Goal: Task Accomplishment & Management: Manage account settings

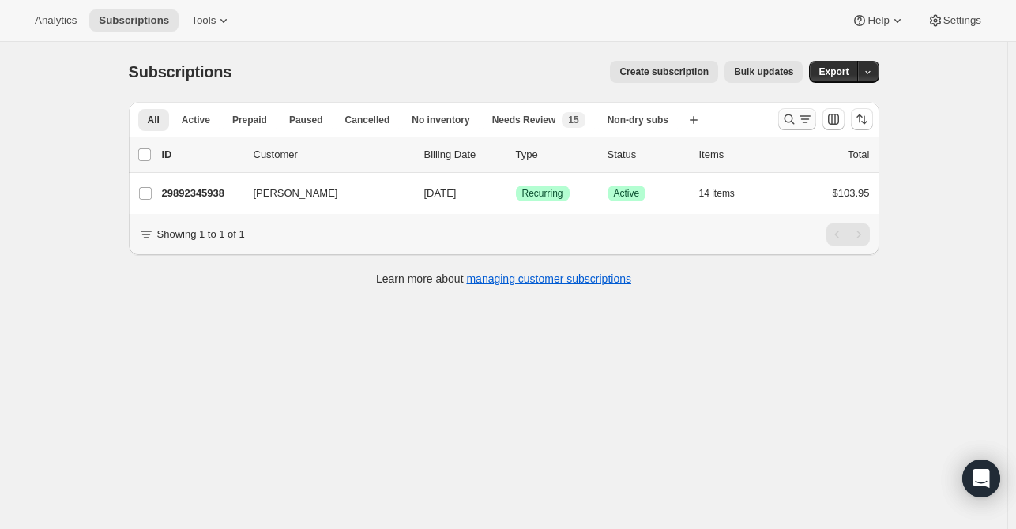
click at [787, 108] on button "Search and filter results" at bounding box center [797, 119] width 38 height 22
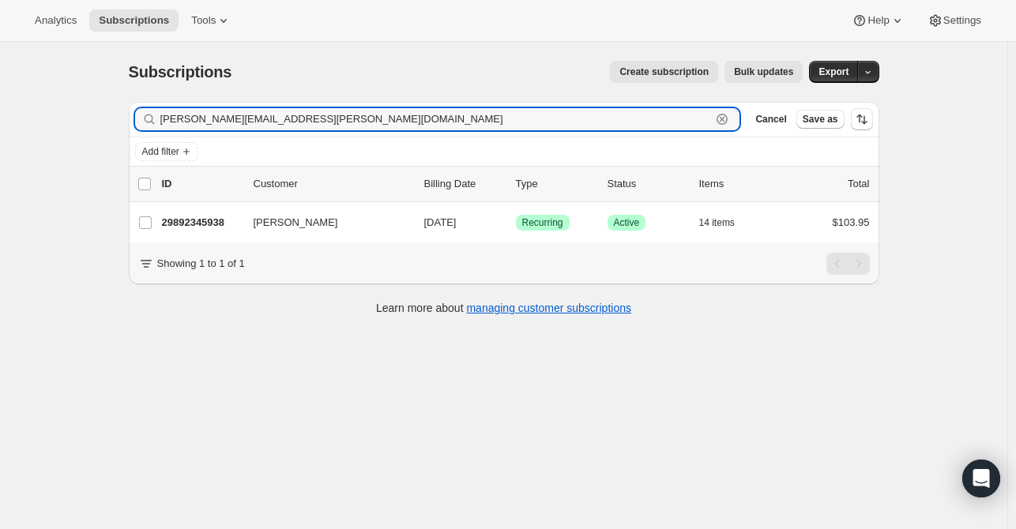
click at [730, 115] on icon "button" at bounding box center [722, 119] width 16 height 16
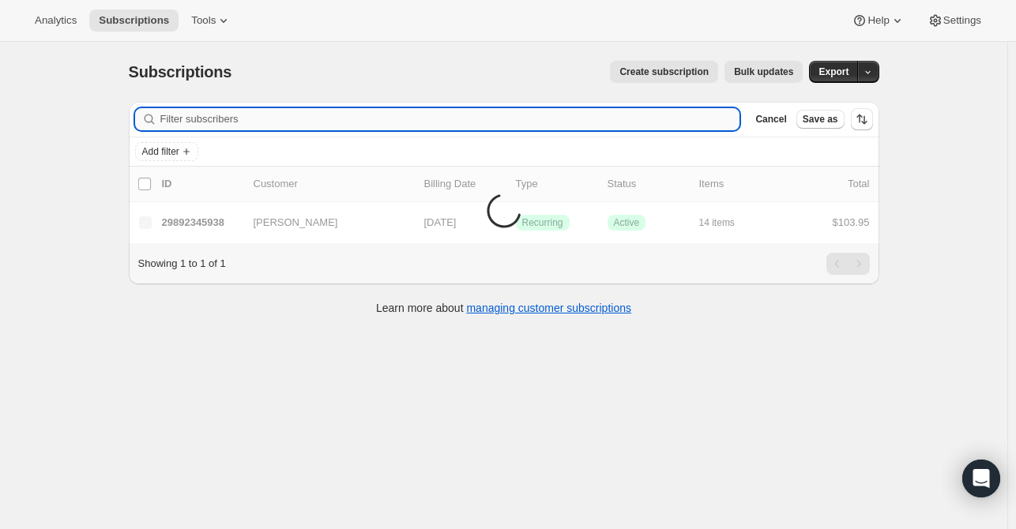
paste input "[EMAIL_ADDRESS][DOMAIN_NAME]"
type input "[EMAIL_ADDRESS][DOMAIN_NAME]"
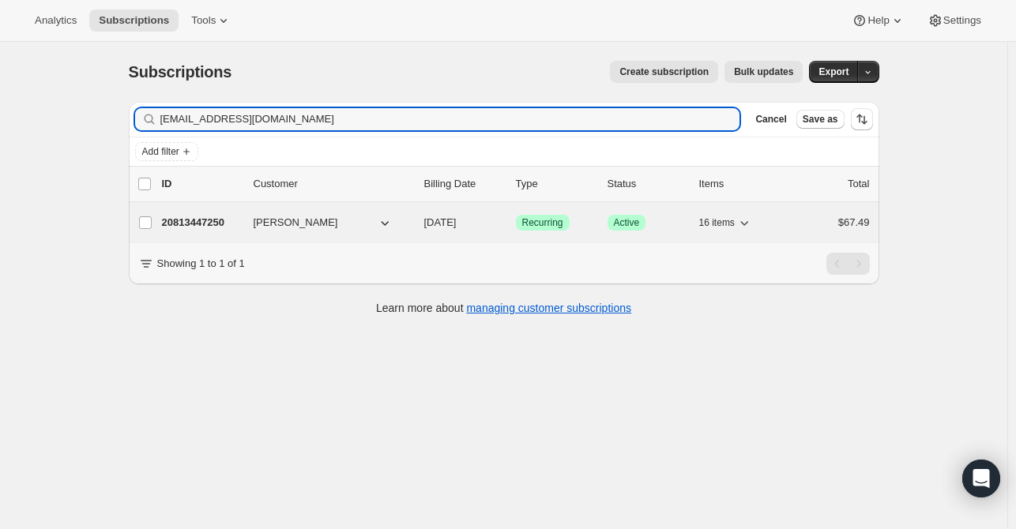
click at [246, 224] on div "20813447250 [PERSON_NAME] [DATE] Success Recurring Success Active 16 items $67.…" at bounding box center [516, 223] width 708 height 22
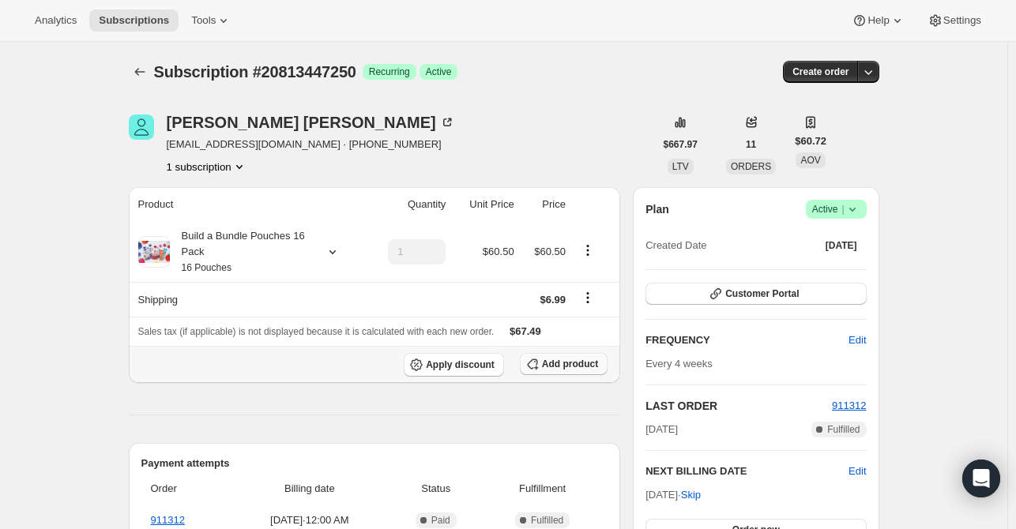
click at [550, 364] on span "Add product" at bounding box center [570, 364] width 56 height 13
click at [326, 254] on div at bounding box center [329, 252] width 22 height 16
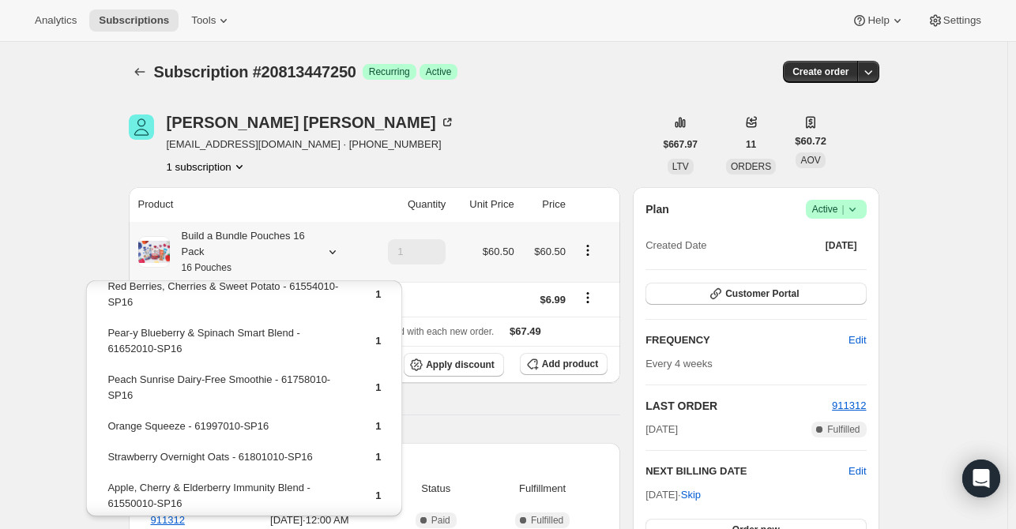
scroll to position [79, 0]
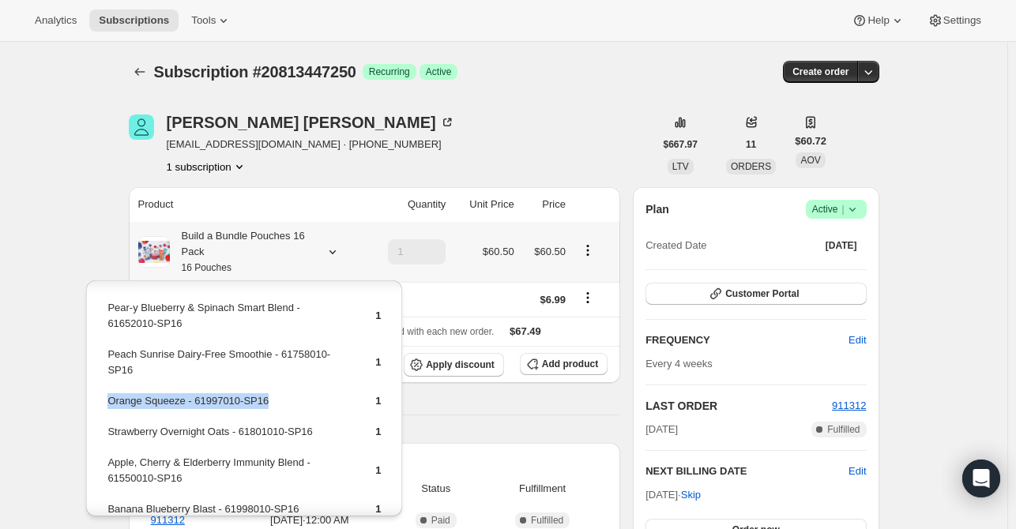
drag, startPoint x: 255, startPoint y: 405, endPoint x: 107, endPoint y: 405, distance: 147.8
click at [107, 405] on td "Orange Squeeze - 61997010-SP16" at bounding box center [228, 407] width 242 height 29
copy td "Orange Squeeze - 61997010-SP16"
click at [557, 364] on span "Add product" at bounding box center [570, 364] width 56 height 13
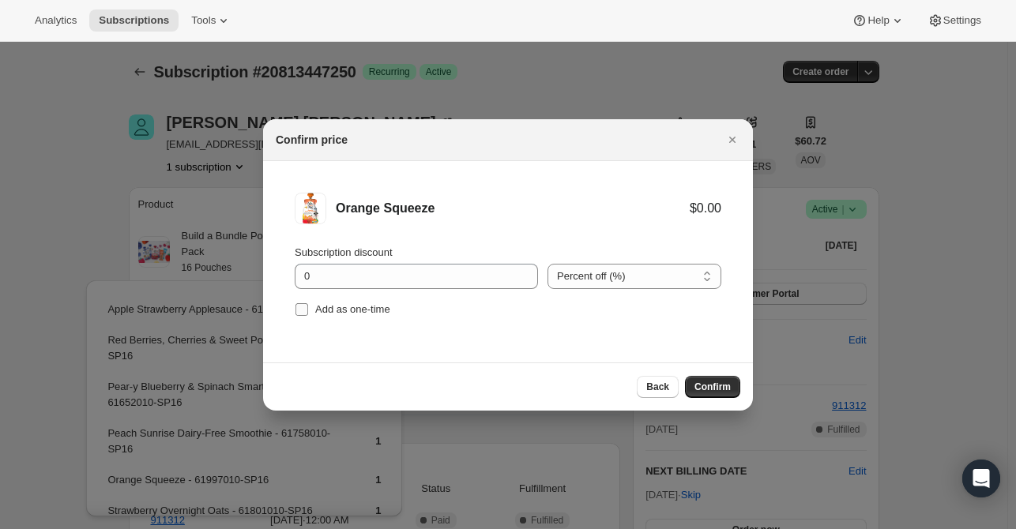
click at [331, 320] on label "Add as one-time" at bounding box center [343, 310] width 96 height 22
click at [308, 316] on input "Add as one-time" at bounding box center [302, 309] width 13 height 13
checkbox input "true"
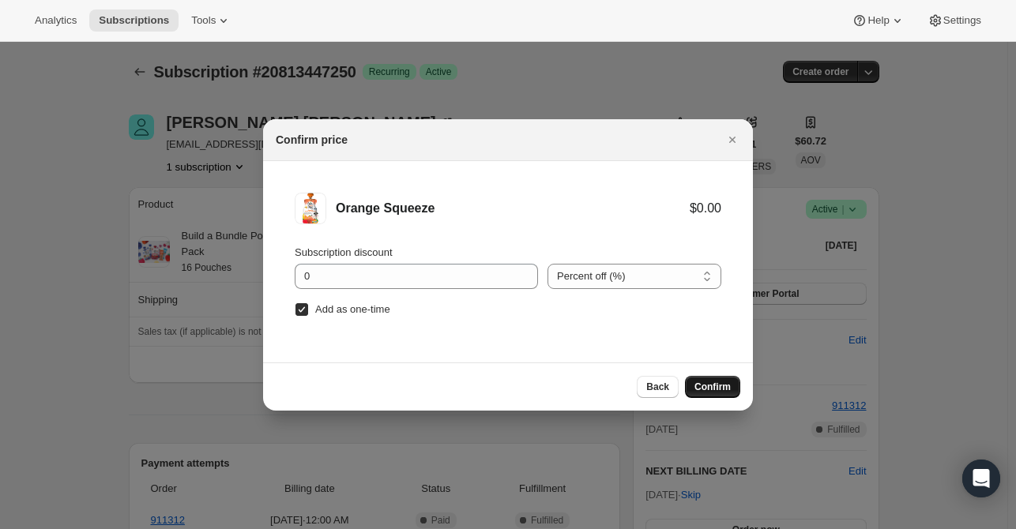
click at [702, 381] on span "Confirm" at bounding box center [713, 387] width 36 height 13
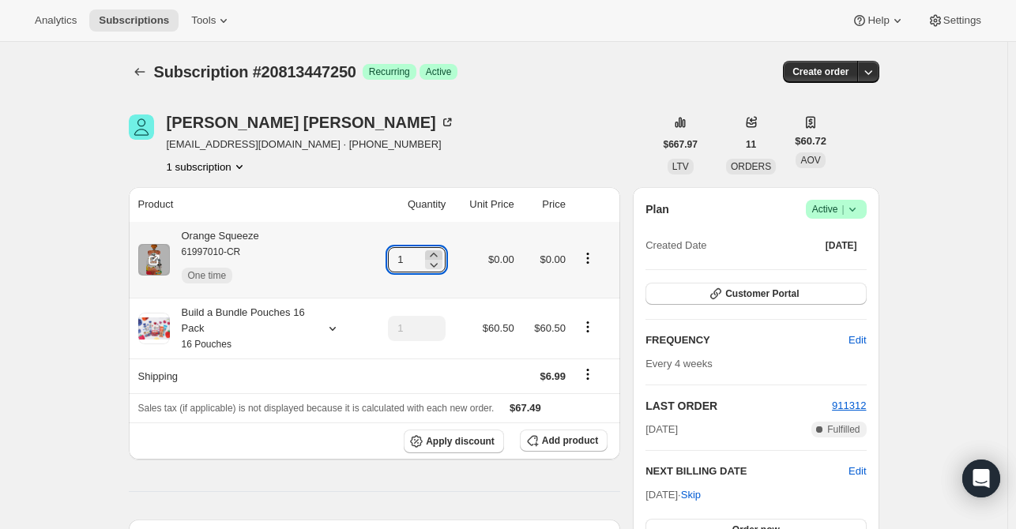
click at [442, 250] on icon at bounding box center [434, 255] width 16 height 16
click at [436, 254] on icon at bounding box center [434, 255] width 16 height 16
type input "3"
click at [146, 69] on icon "Subscriptions" at bounding box center [140, 72] width 16 height 16
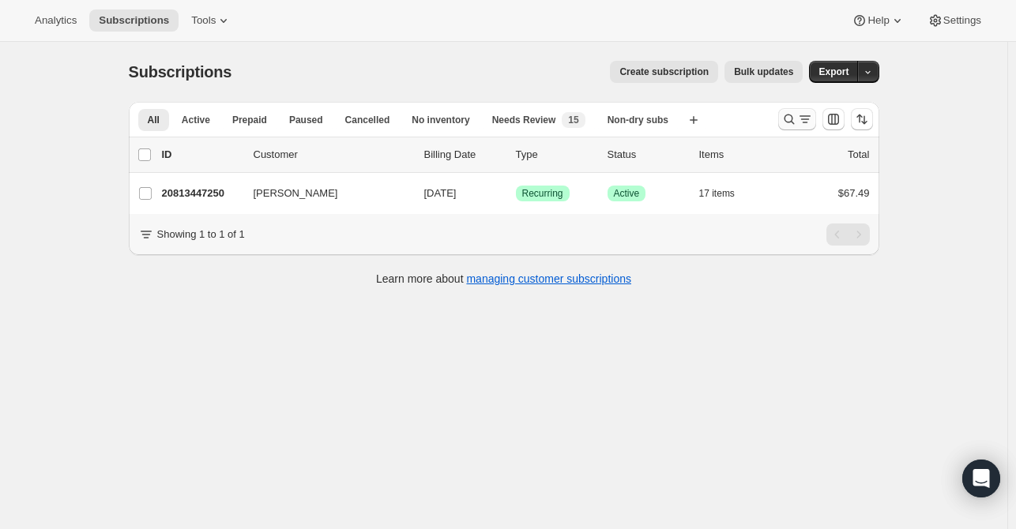
click at [793, 124] on icon "Search and filter results" at bounding box center [790, 119] width 16 height 16
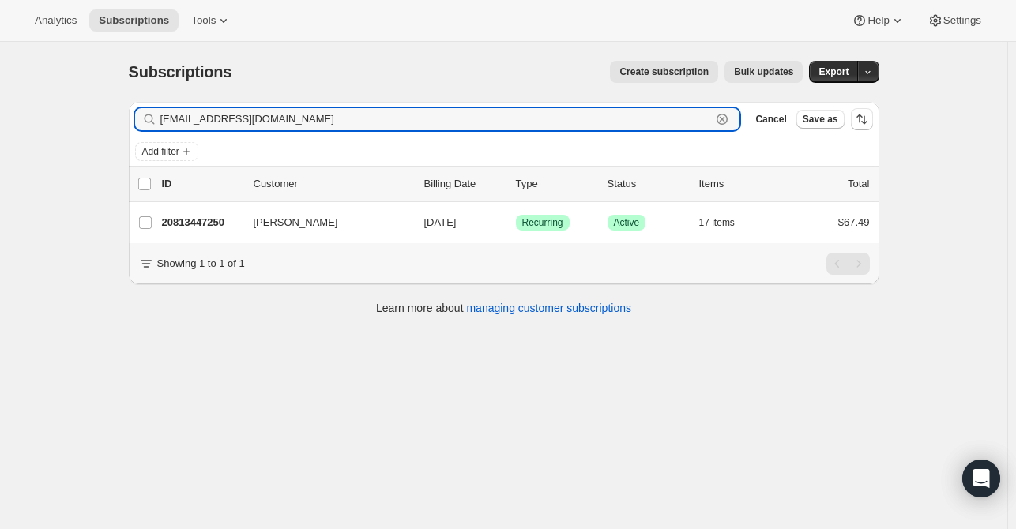
click at [725, 118] on icon "button" at bounding box center [723, 120] width 6 height 6
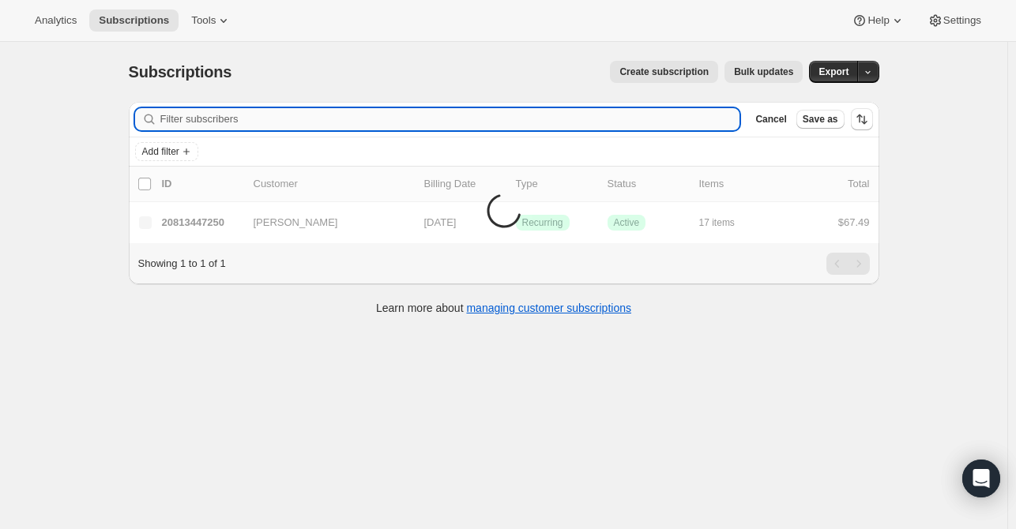
paste input "[EMAIL_ADDRESS][DOMAIN_NAME]"
type input "[EMAIL_ADDRESS][DOMAIN_NAME]"
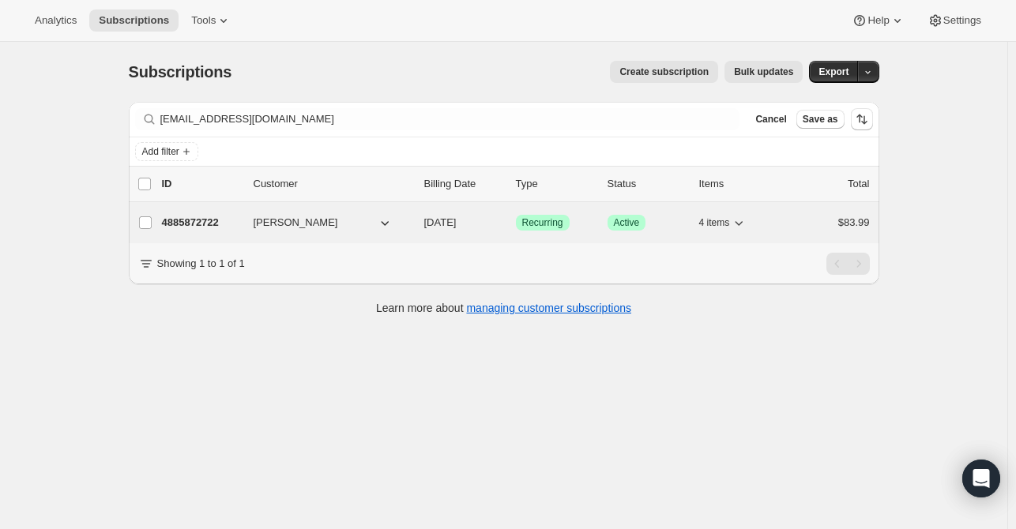
click at [241, 215] on p "4885872722" at bounding box center [201, 223] width 79 height 16
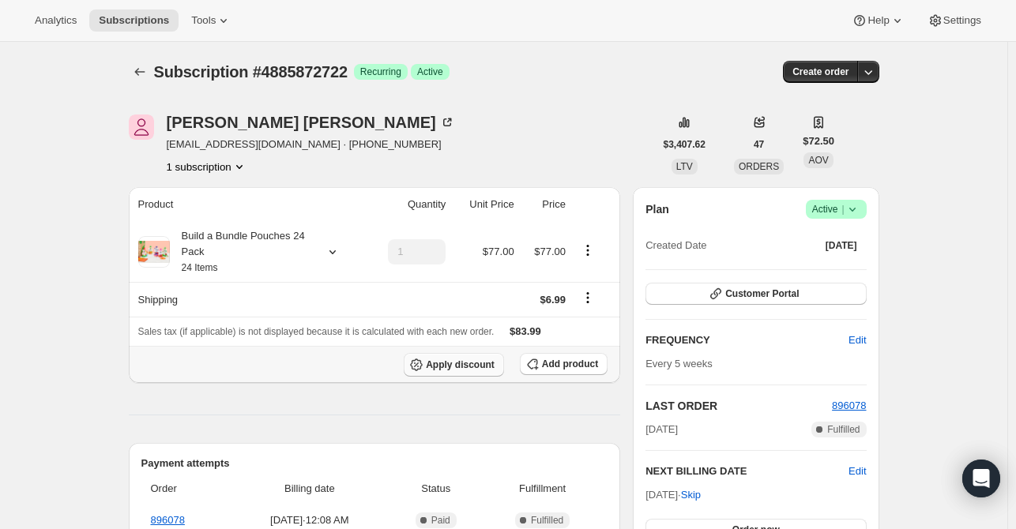
click at [458, 362] on span "Apply discount" at bounding box center [460, 365] width 69 height 13
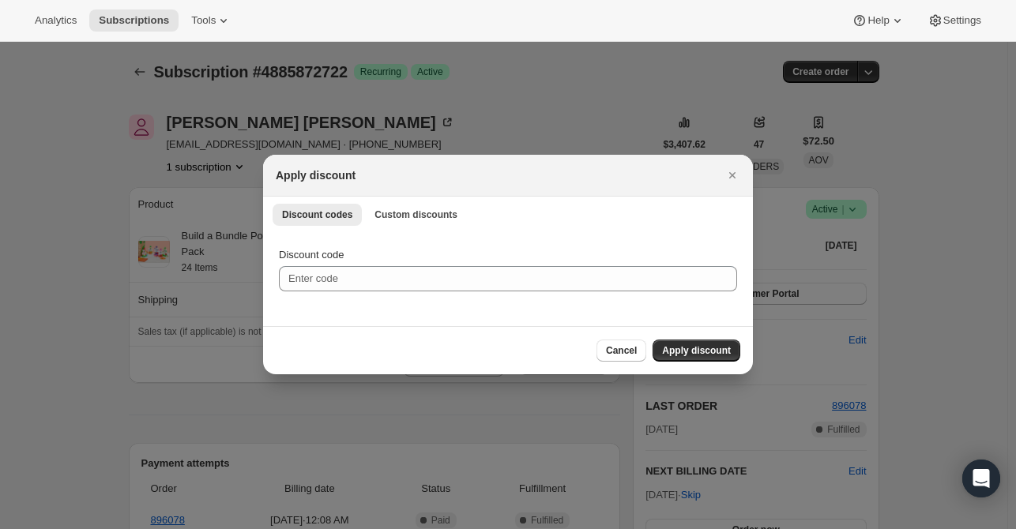
drag, startPoint x: 73, startPoint y: 136, endPoint x: 43, endPoint y: 13, distance: 126.9
click at [71, 130] on div at bounding box center [508, 264] width 1016 height 529
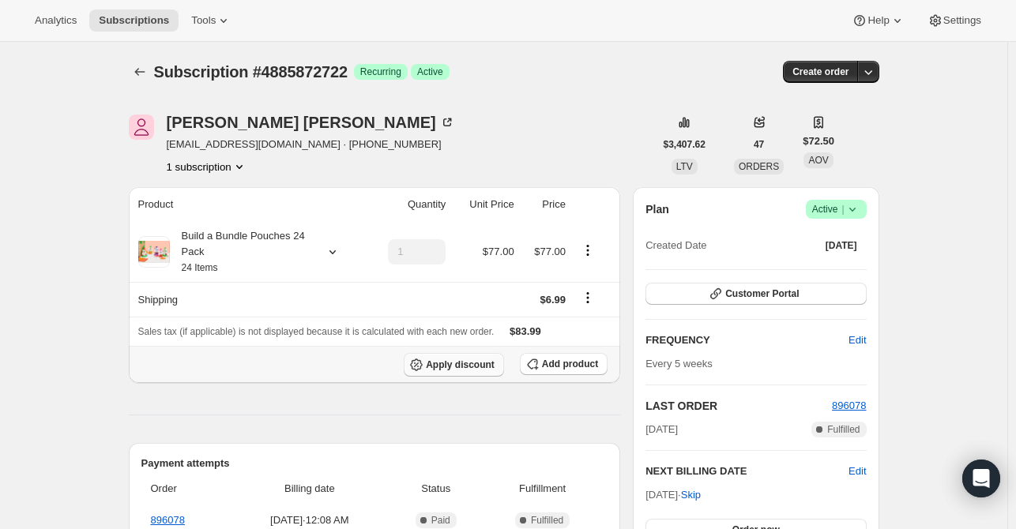
click at [468, 362] on span "Apply discount" at bounding box center [460, 365] width 69 height 13
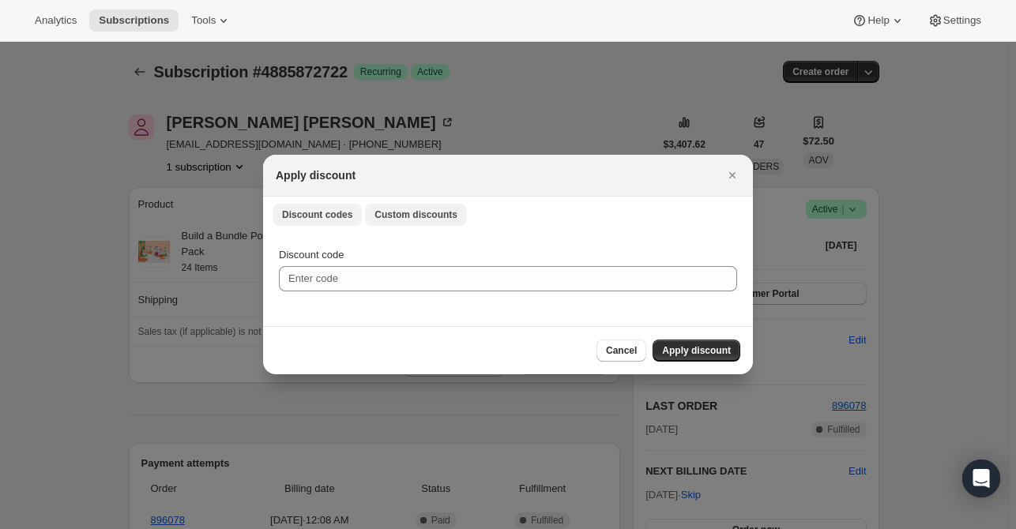
click at [424, 204] on button "Custom discounts" at bounding box center [416, 215] width 102 height 22
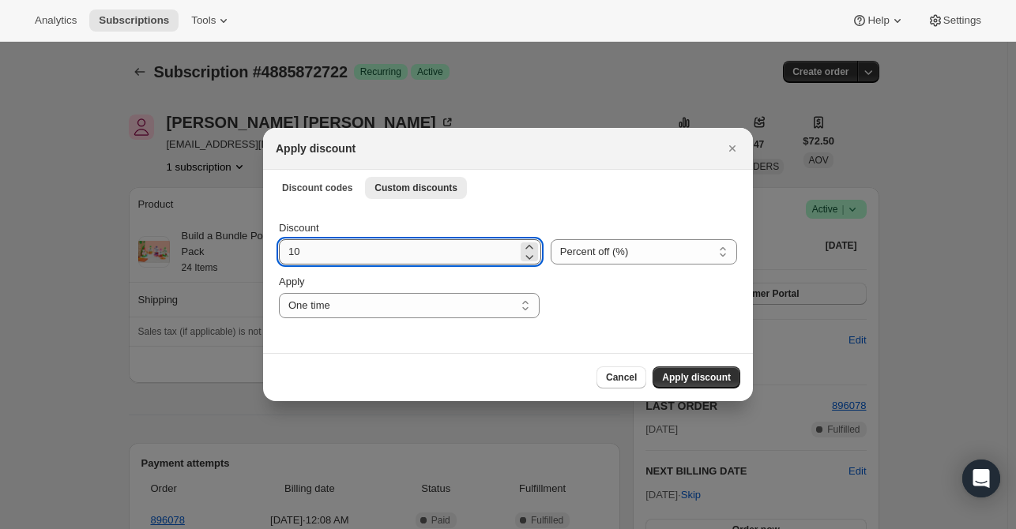
click at [344, 252] on input "10" at bounding box center [398, 251] width 239 height 25
type input "15"
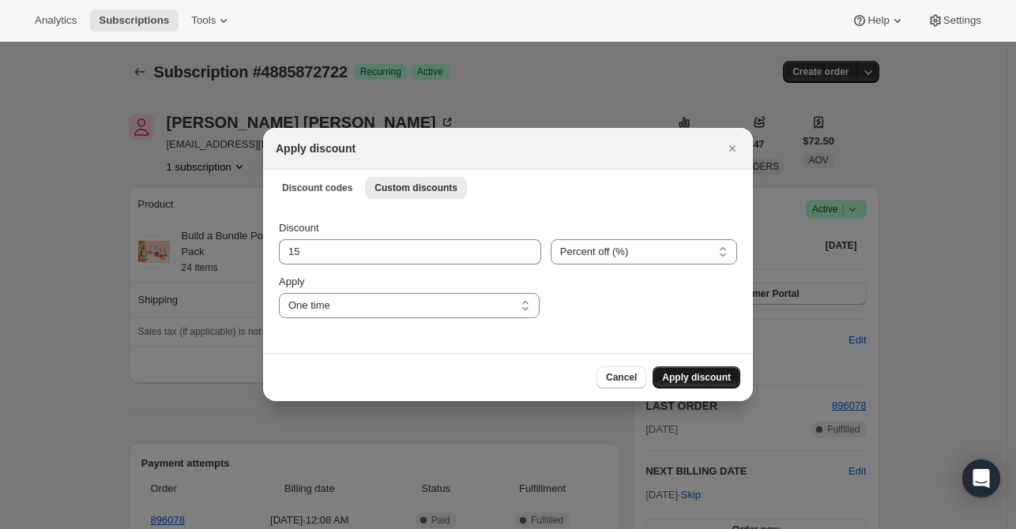
click at [711, 374] on span "Apply discount" at bounding box center [696, 377] width 69 height 13
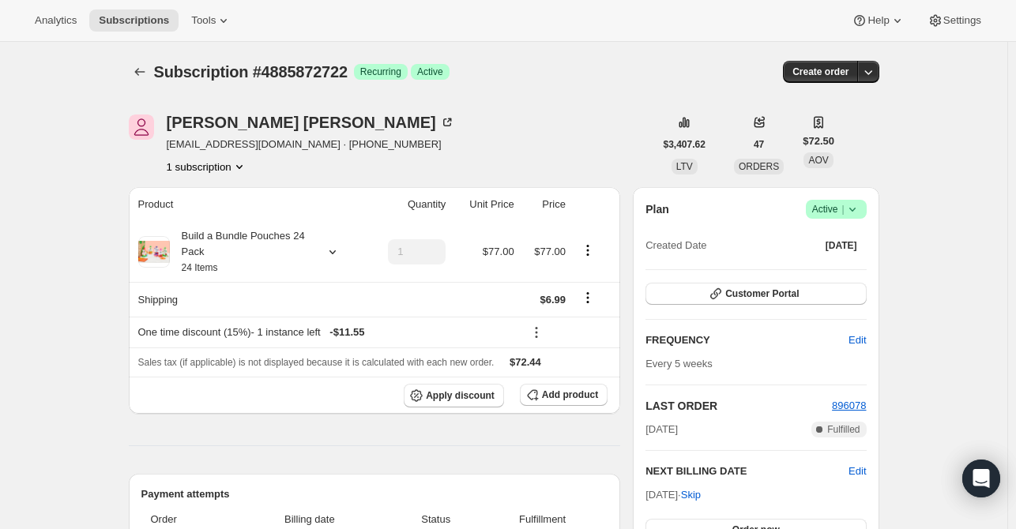
click at [145, 66] on icon "Subscriptions" at bounding box center [140, 72] width 16 height 16
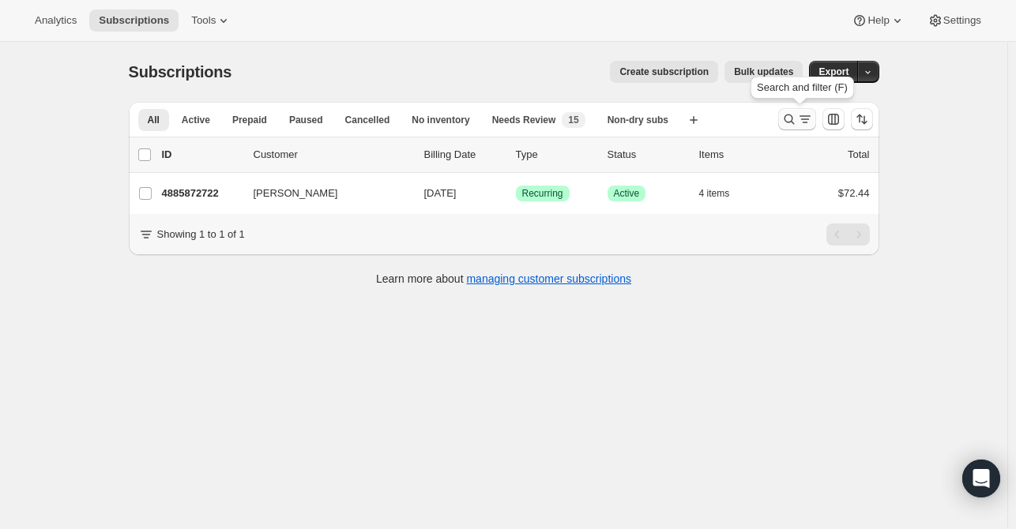
click at [801, 121] on icon "Search and filter results" at bounding box center [805, 119] width 16 height 16
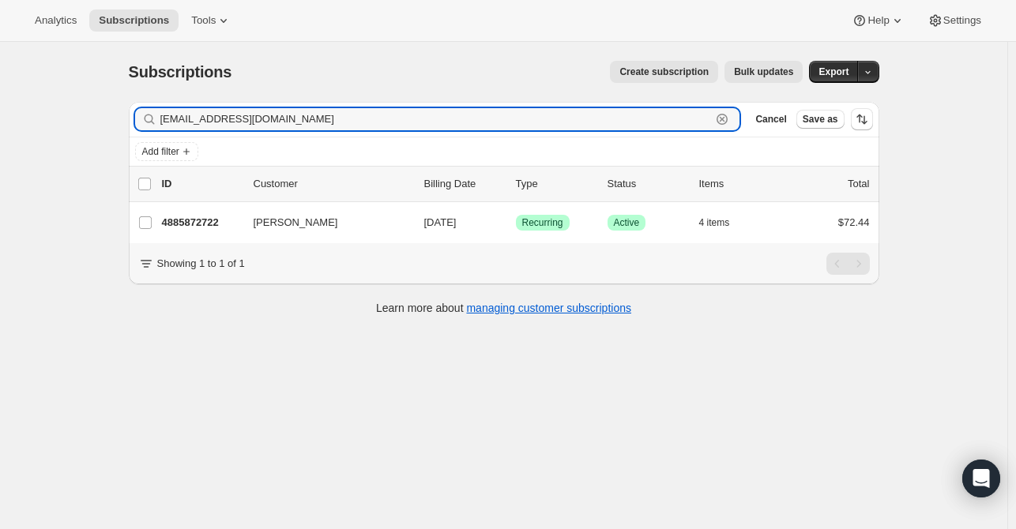
click at [730, 115] on icon "button" at bounding box center [722, 119] width 16 height 16
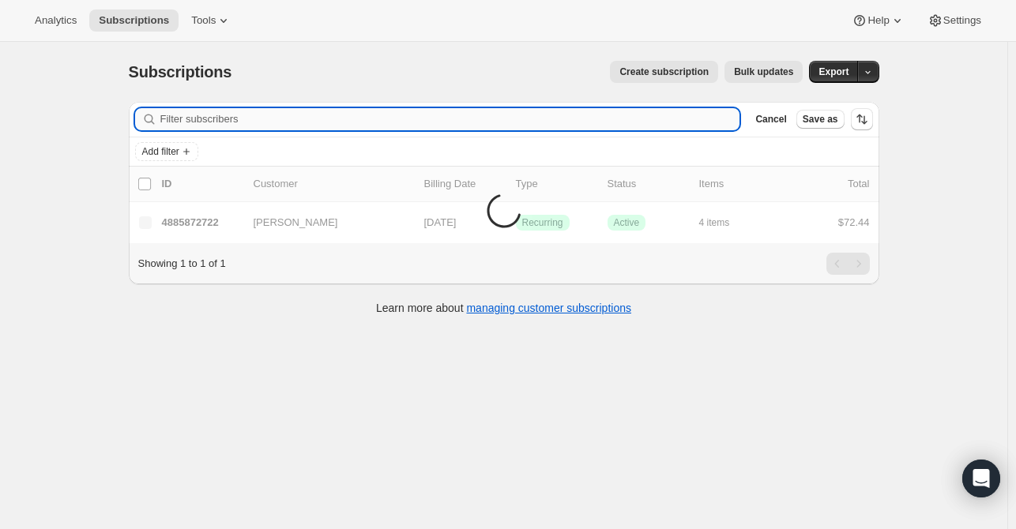
paste input "[EMAIL_ADDRESS][DOMAIN_NAME]"
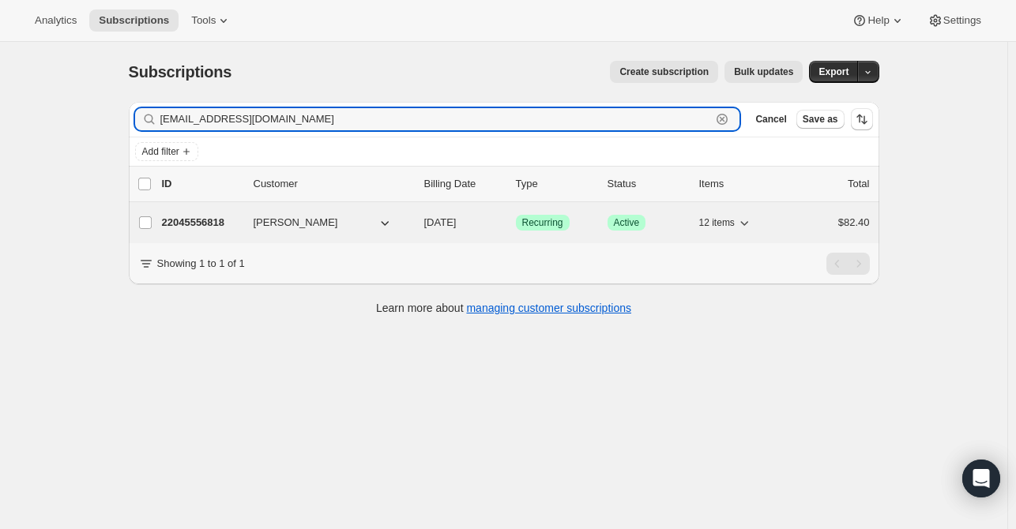
type input "[EMAIL_ADDRESS][DOMAIN_NAME]"
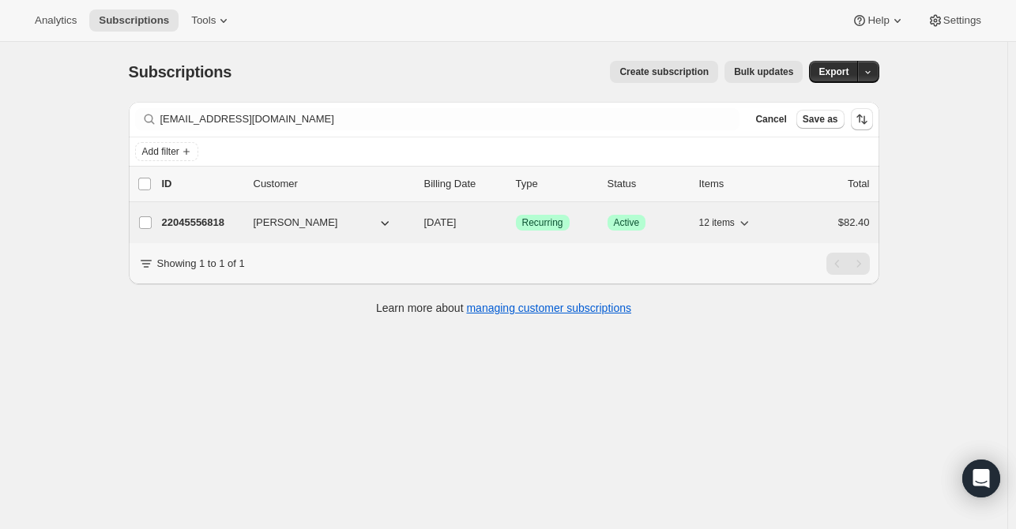
click at [187, 218] on p "22045556818" at bounding box center [201, 223] width 79 height 16
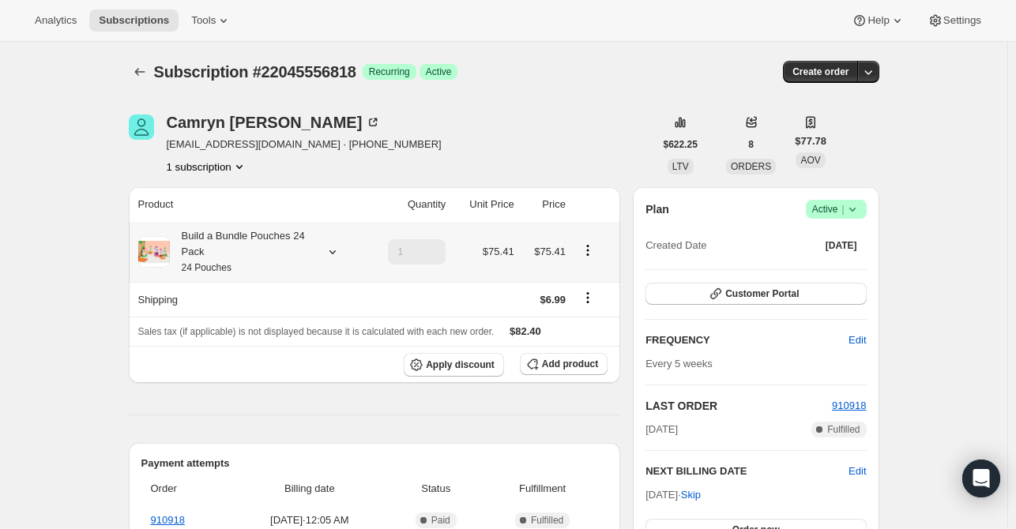
click at [329, 249] on icon at bounding box center [333, 252] width 16 height 16
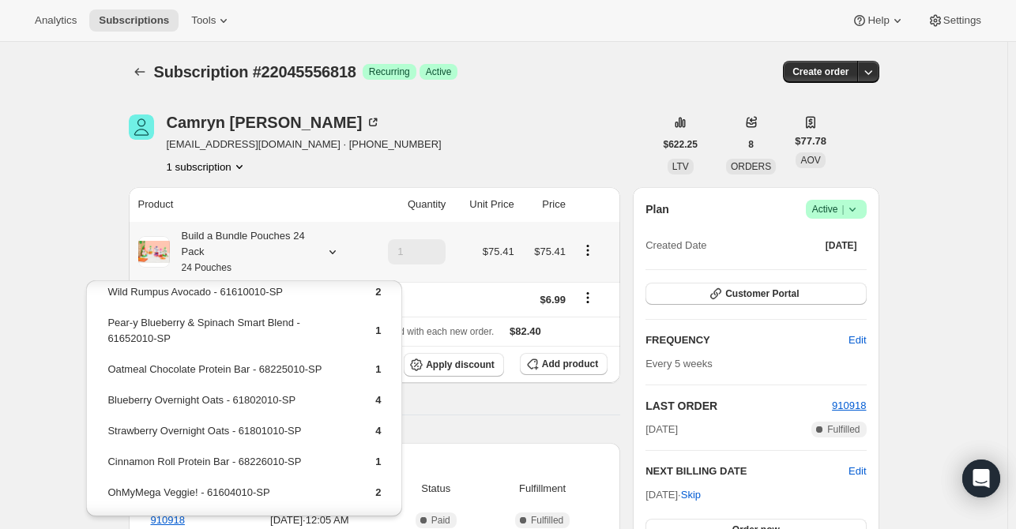
scroll to position [158, 0]
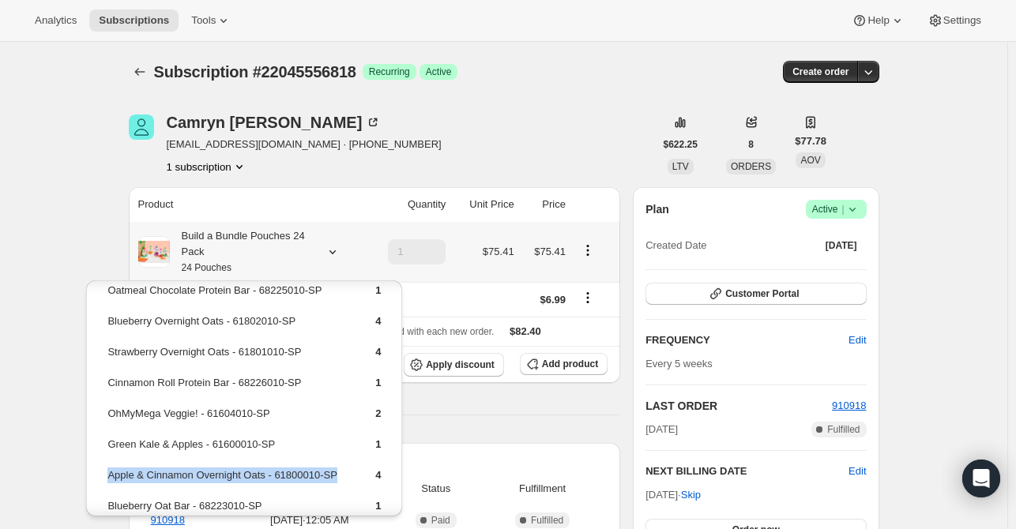
drag, startPoint x: 278, startPoint y: 469, endPoint x: 107, endPoint y: 471, distance: 170.7
click at [107, 471] on td "Apple & Cinnamon Overnight Oats - 61800010-SP" at bounding box center [228, 481] width 242 height 29
copy td "Apple & Cinnamon Overnight Oats - 61800010-SP"
click at [569, 364] on span "Add product" at bounding box center [570, 364] width 56 height 13
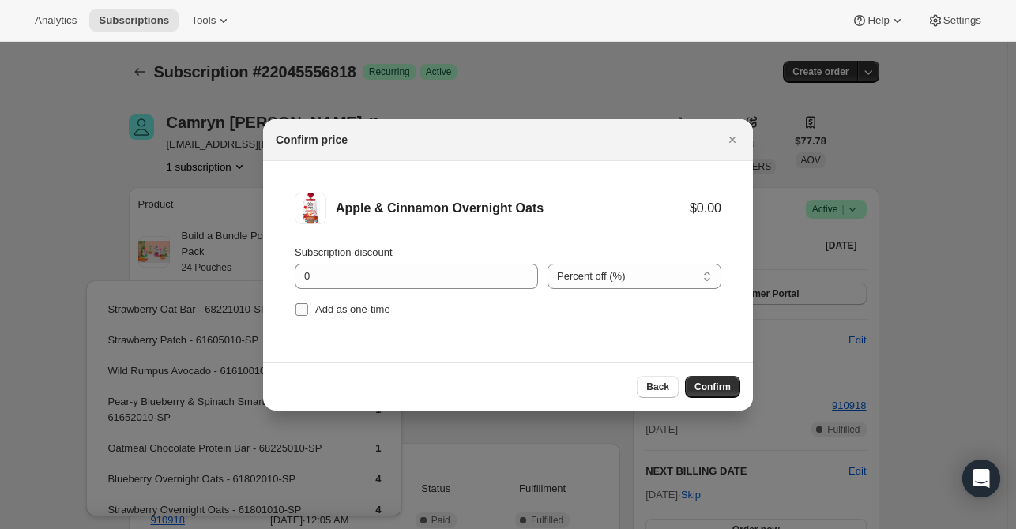
click at [330, 310] on span "Add as one-time" at bounding box center [352, 309] width 75 height 12
click at [308, 310] on input "Add as one-time" at bounding box center [302, 309] width 13 height 13
checkbox input "true"
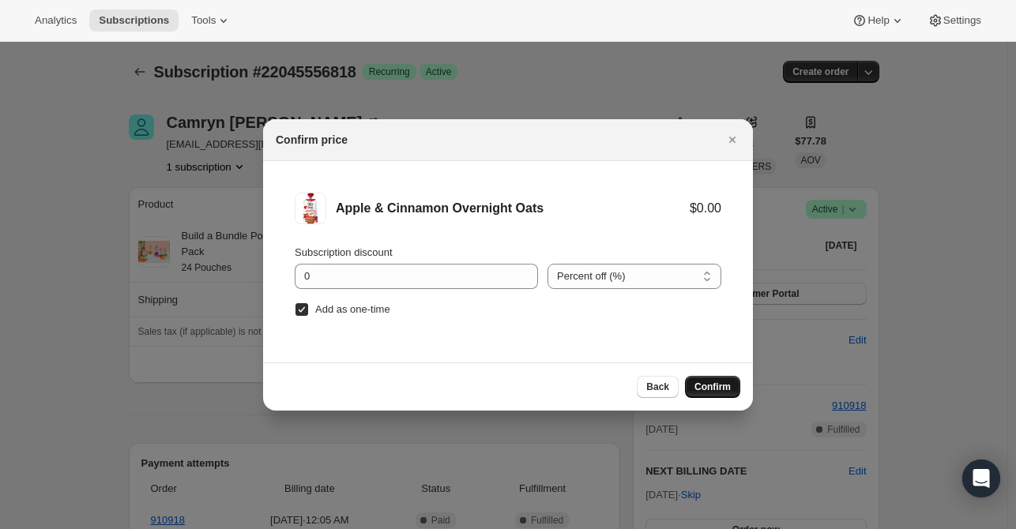
click at [711, 380] on button "Confirm" at bounding box center [712, 387] width 55 height 22
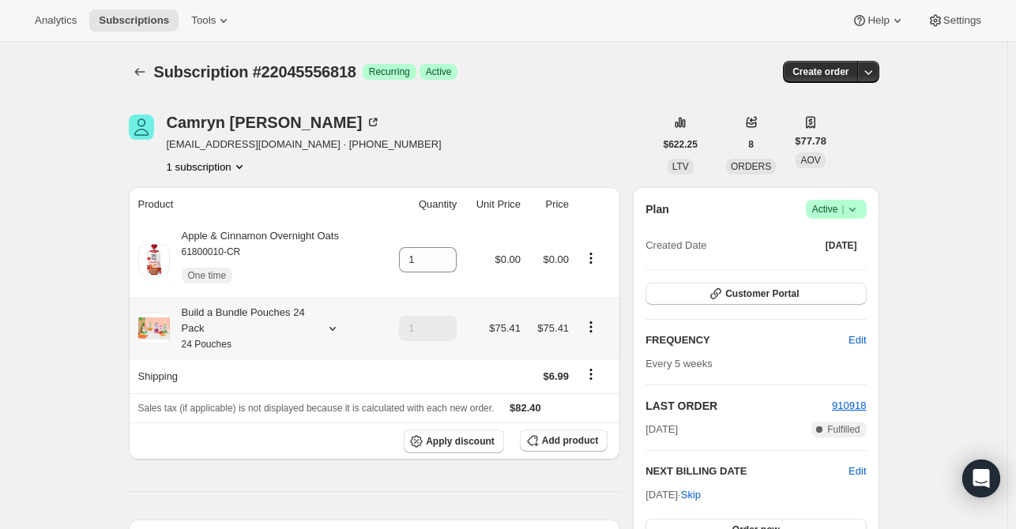
click at [335, 333] on icon at bounding box center [333, 329] width 16 height 16
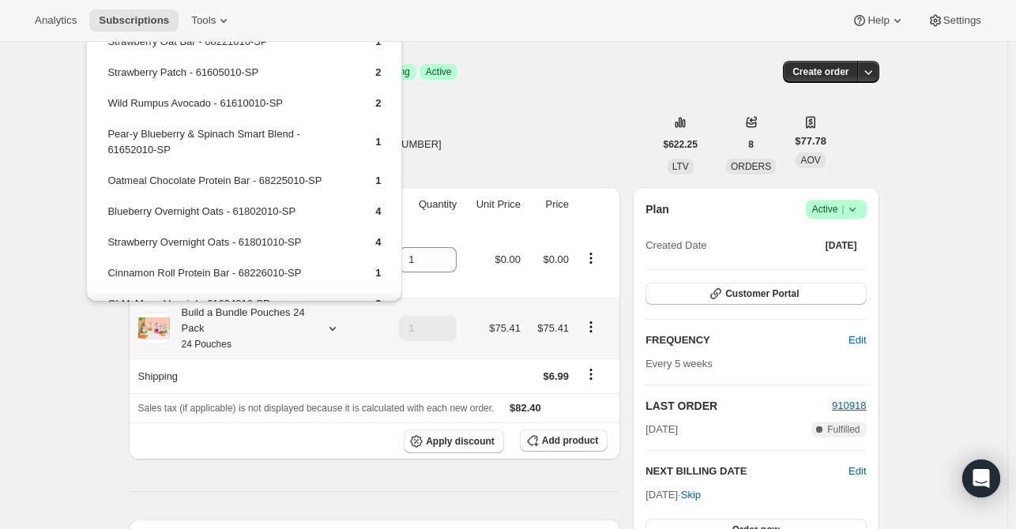
scroll to position [0, 0]
drag, startPoint x: 284, startPoint y: 100, endPoint x: 107, endPoint y: 102, distance: 177.0
click at [107, 102] on td "Wild Rumpus Avocado - 61610010-SP" at bounding box center [228, 109] width 242 height 29
copy td "Wild Rumpus Avocado - 61610010-SP"
click at [556, 432] on button "Add product" at bounding box center [564, 441] width 88 height 22
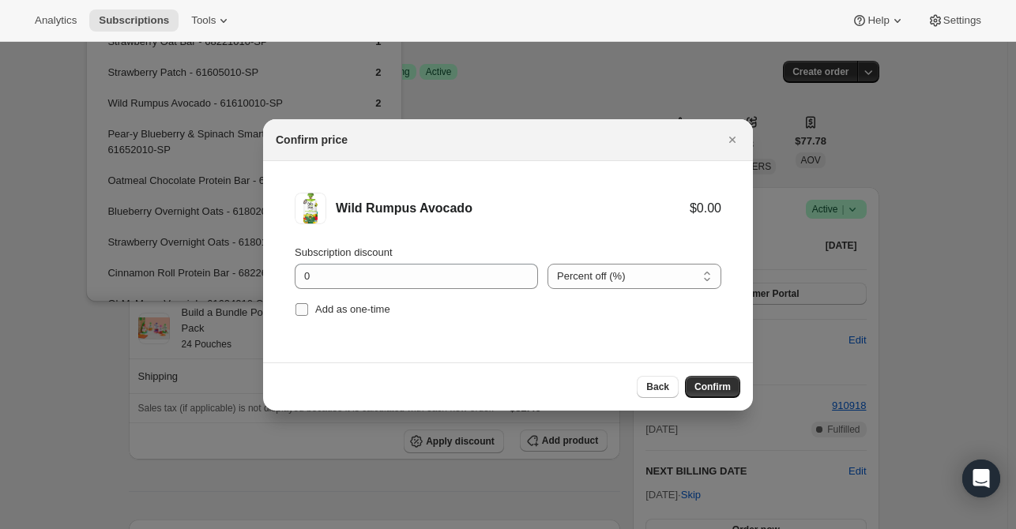
click at [352, 307] on span "Add as one-time" at bounding box center [352, 309] width 75 height 12
click at [308, 307] on input "Add as one-time" at bounding box center [302, 309] width 13 height 13
checkbox input "true"
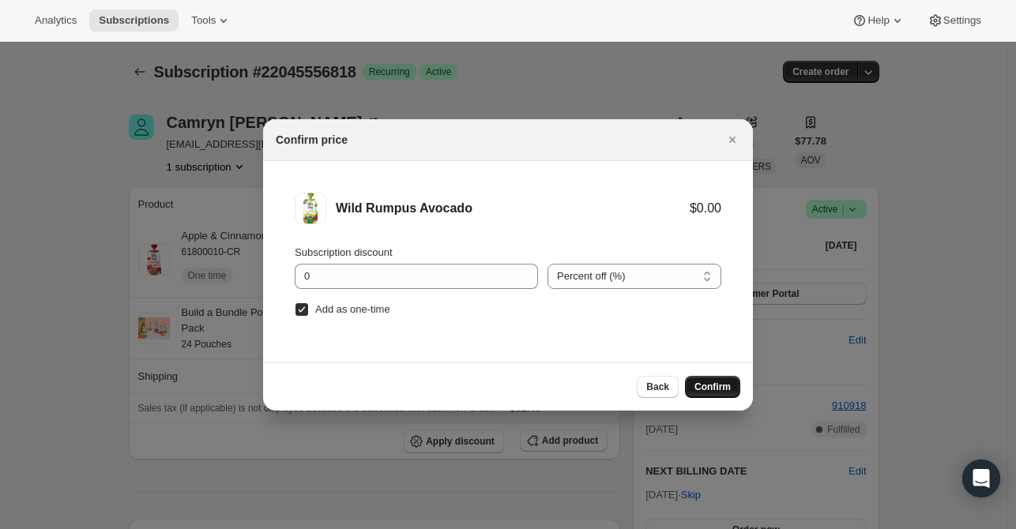
click at [723, 386] on span "Confirm" at bounding box center [713, 387] width 36 height 13
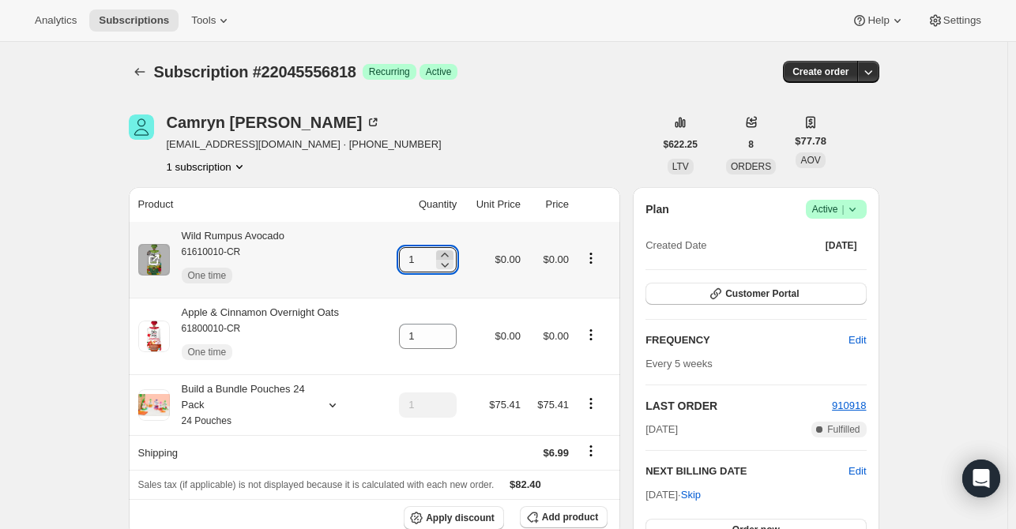
click at [445, 254] on icon at bounding box center [445, 255] width 16 height 16
type input "2"
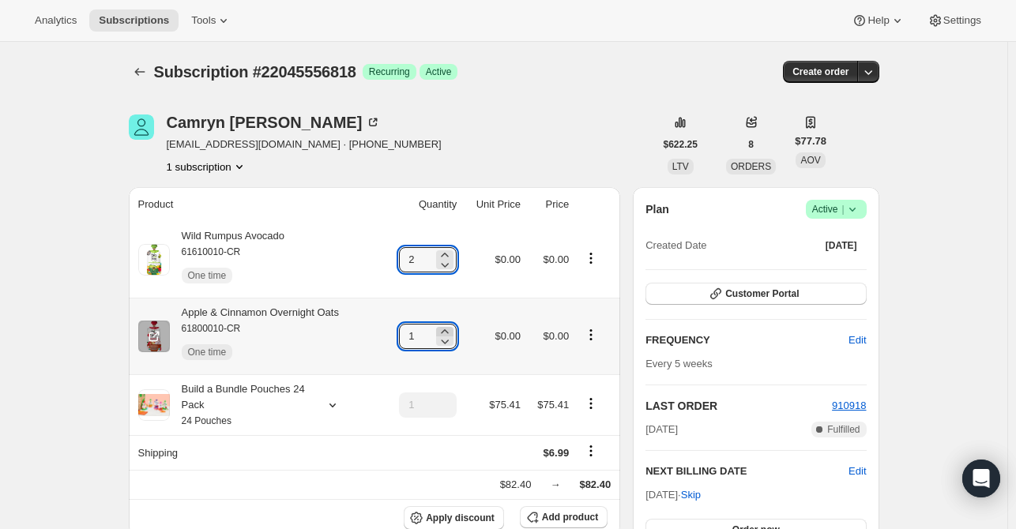
click at [446, 331] on icon at bounding box center [445, 332] width 16 height 16
type input "2"
